Goal: Transaction & Acquisition: Book appointment/travel/reservation

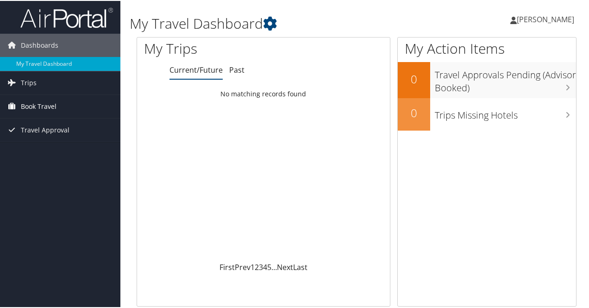
click at [45, 106] on span "Book Travel" at bounding box center [39, 105] width 36 height 23
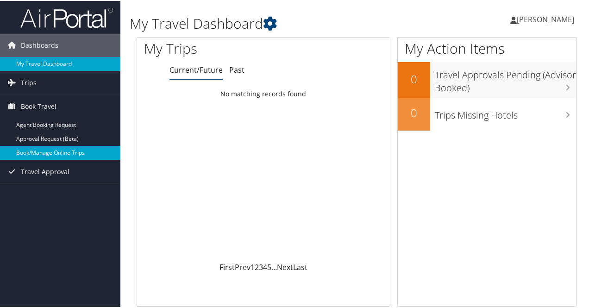
click at [47, 153] on link "Book/Manage Online Trips" at bounding box center [60, 152] width 120 height 14
click at [74, 150] on link "Book/Manage Online Trips" at bounding box center [60, 152] width 120 height 14
click at [71, 150] on link "Book/Manage Online Trips" at bounding box center [60, 152] width 120 height 14
